Goal: Check status: Check status

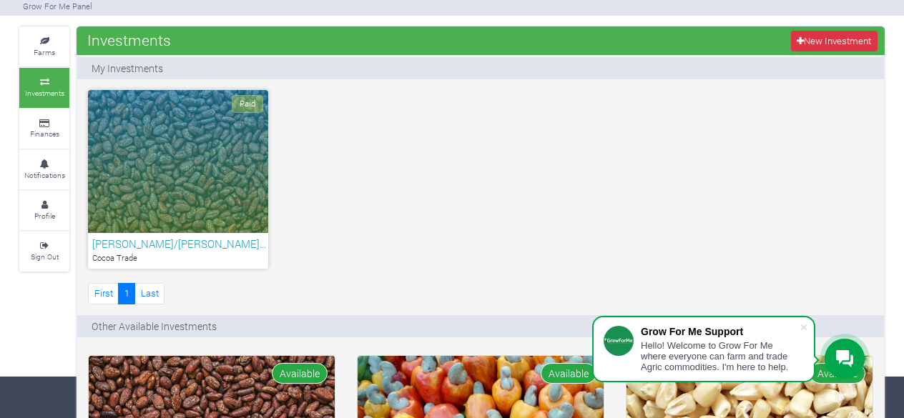
scroll to position [45, 0]
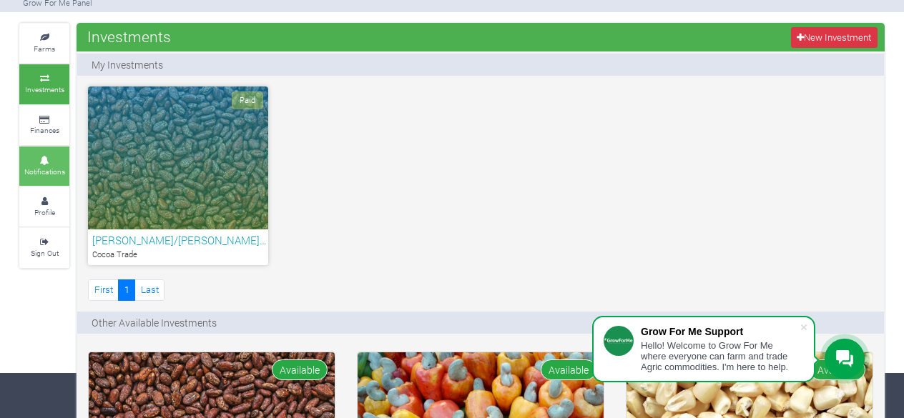
click at [44, 157] on icon at bounding box center [44, 160] width 43 height 7
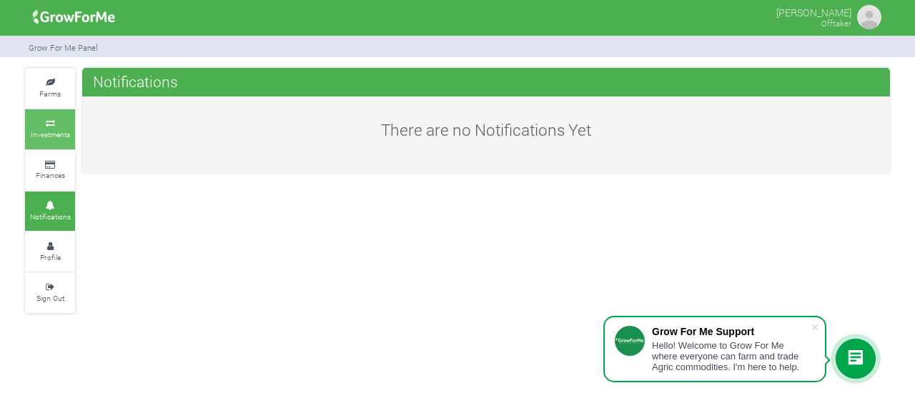
click at [46, 129] on small "Investments" at bounding box center [50, 134] width 39 height 10
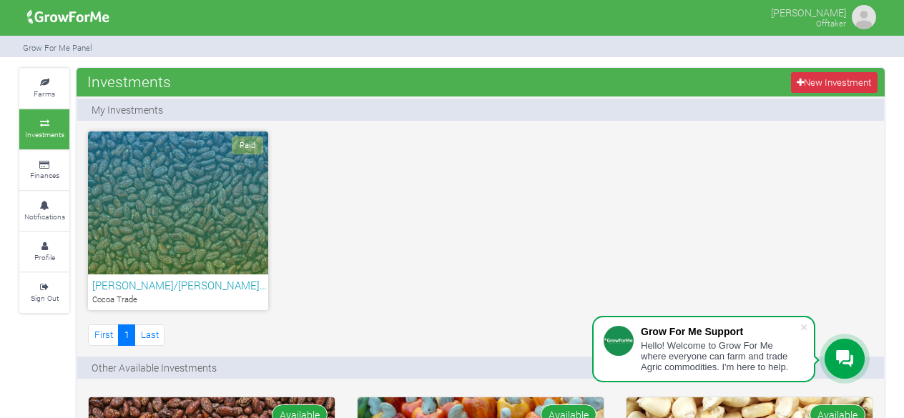
click at [167, 193] on div "Paid" at bounding box center [178, 203] width 180 height 143
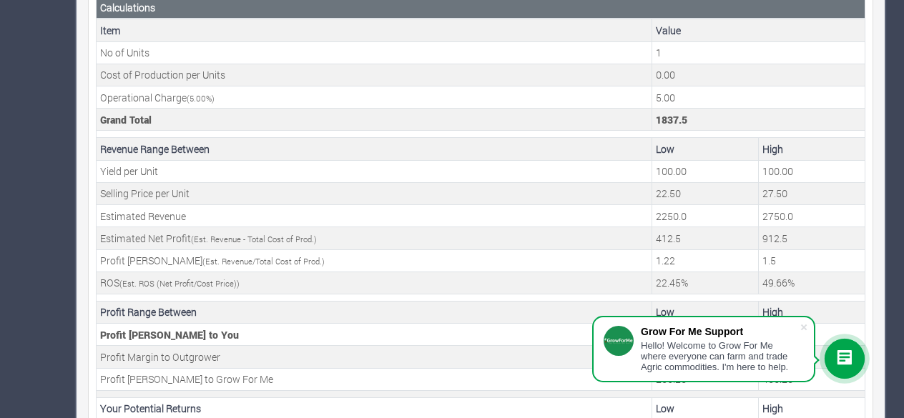
scroll to position [566, 0]
